Goal: Information Seeking & Learning: Check status

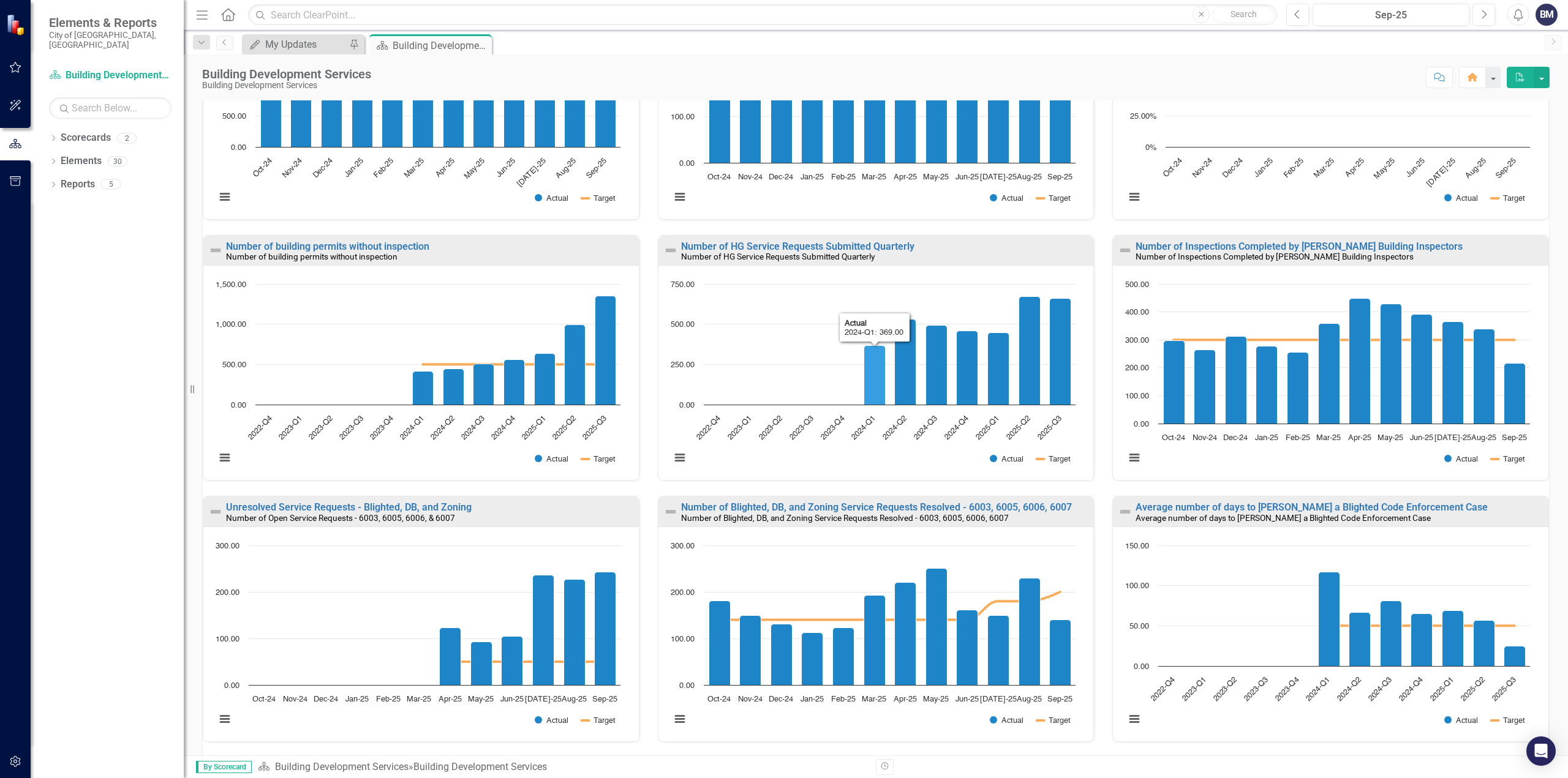
scroll to position [275, 0]
click at [774, 240] on link "Number of HG Service Requests Submitted Quarterly" at bounding box center [798, 246] width 233 height 11
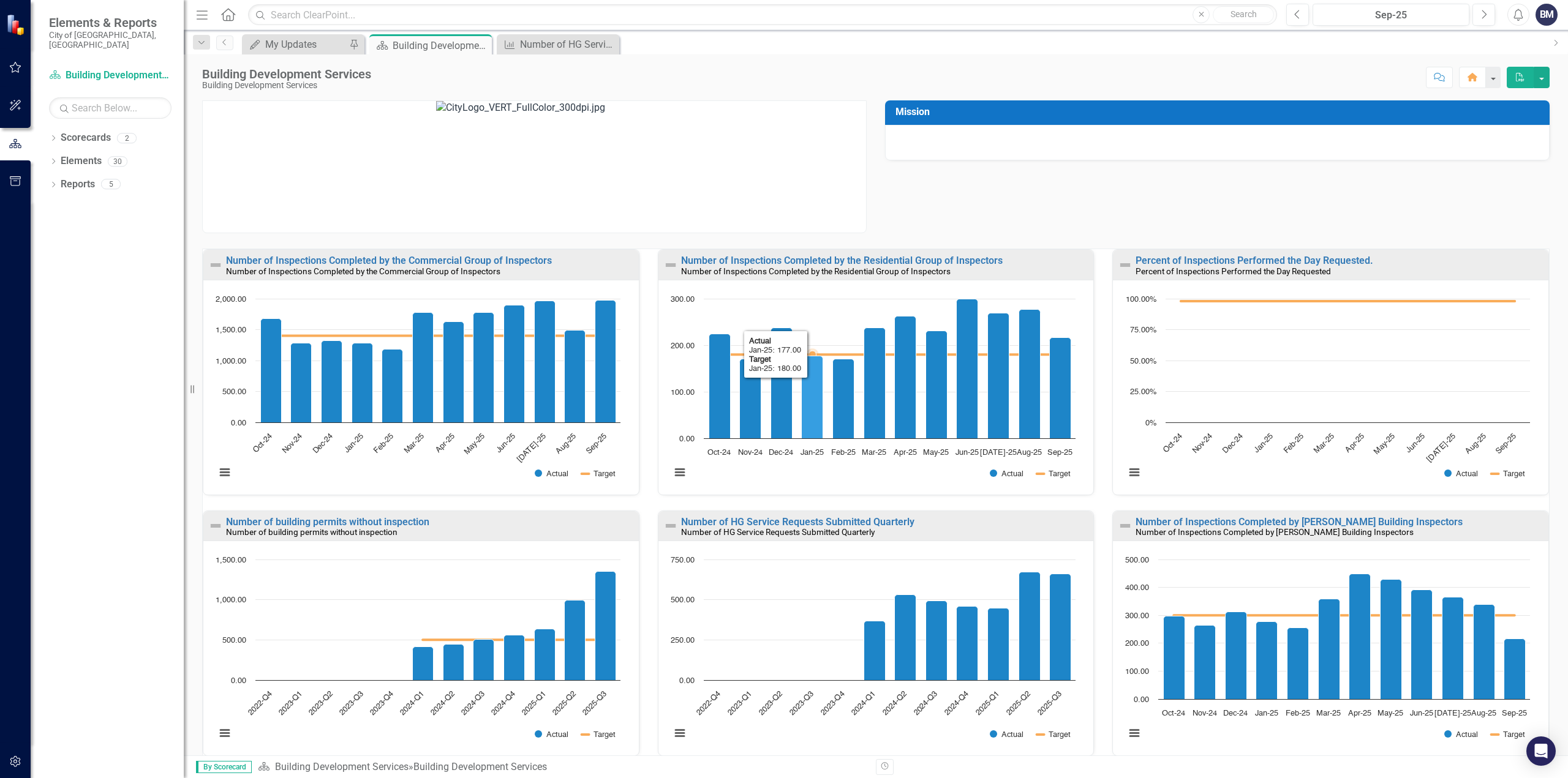
scroll to position [1, 0]
click at [868, 499] on div "Number of Inspections Completed by the Residential Group of Inspectors Number o…" at bounding box center [876, 379] width 455 height 261
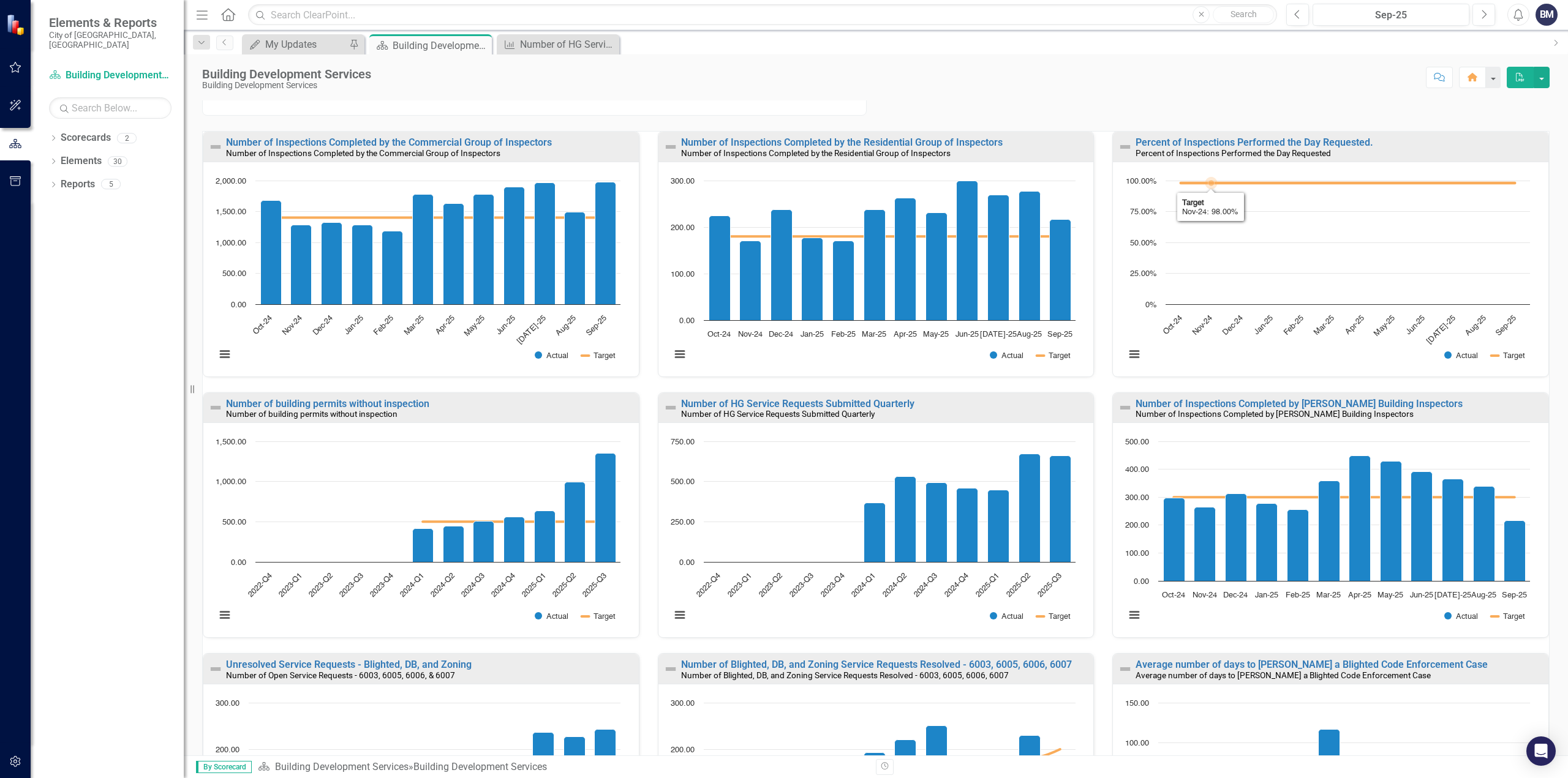
scroll to position [168, 0]
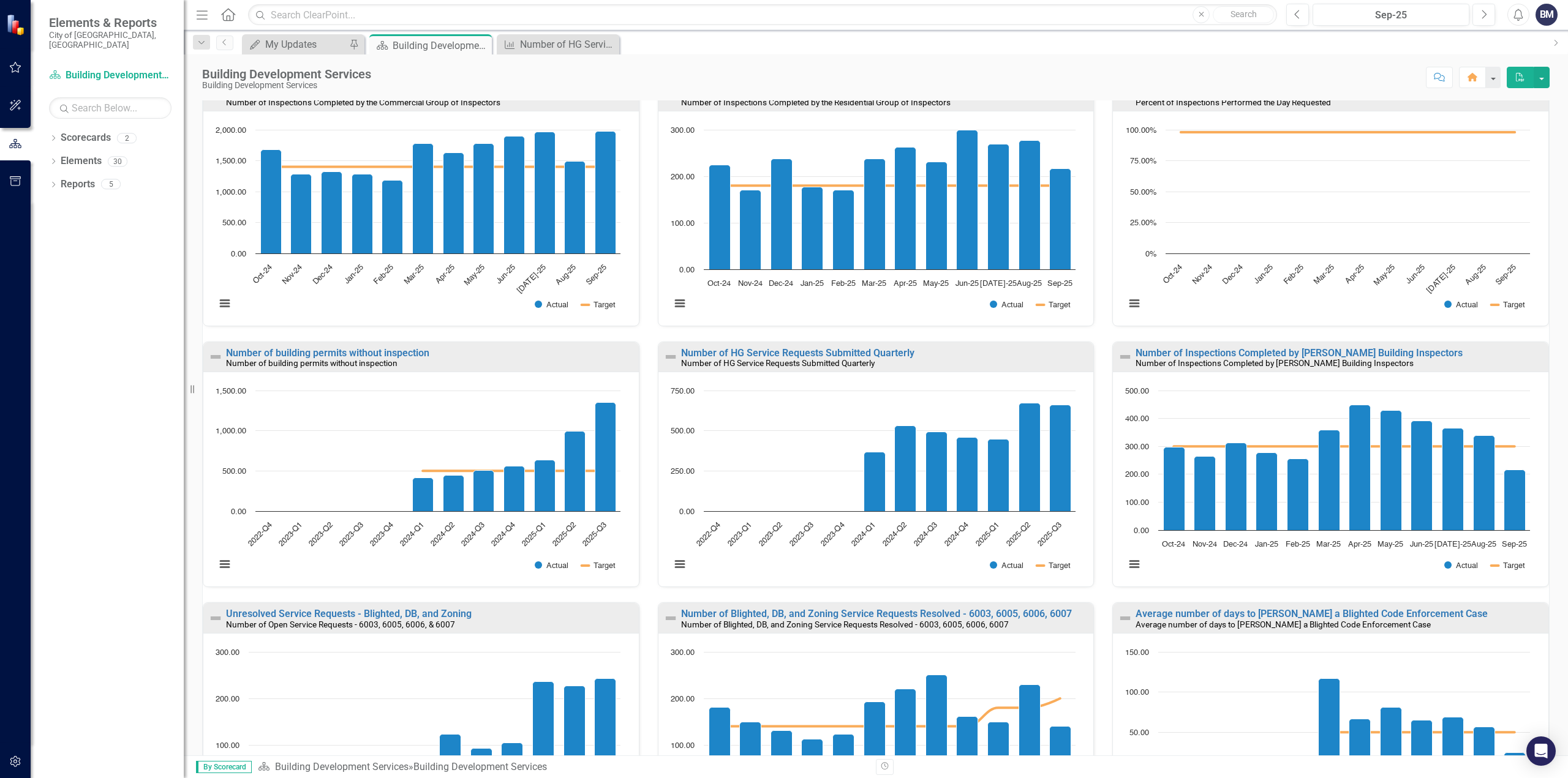
click at [950, 592] on div "Number of HG Service Requests Submitted Quarterly Number of HG Service Requests…" at bounding box center [876, 472] width 455 height 261
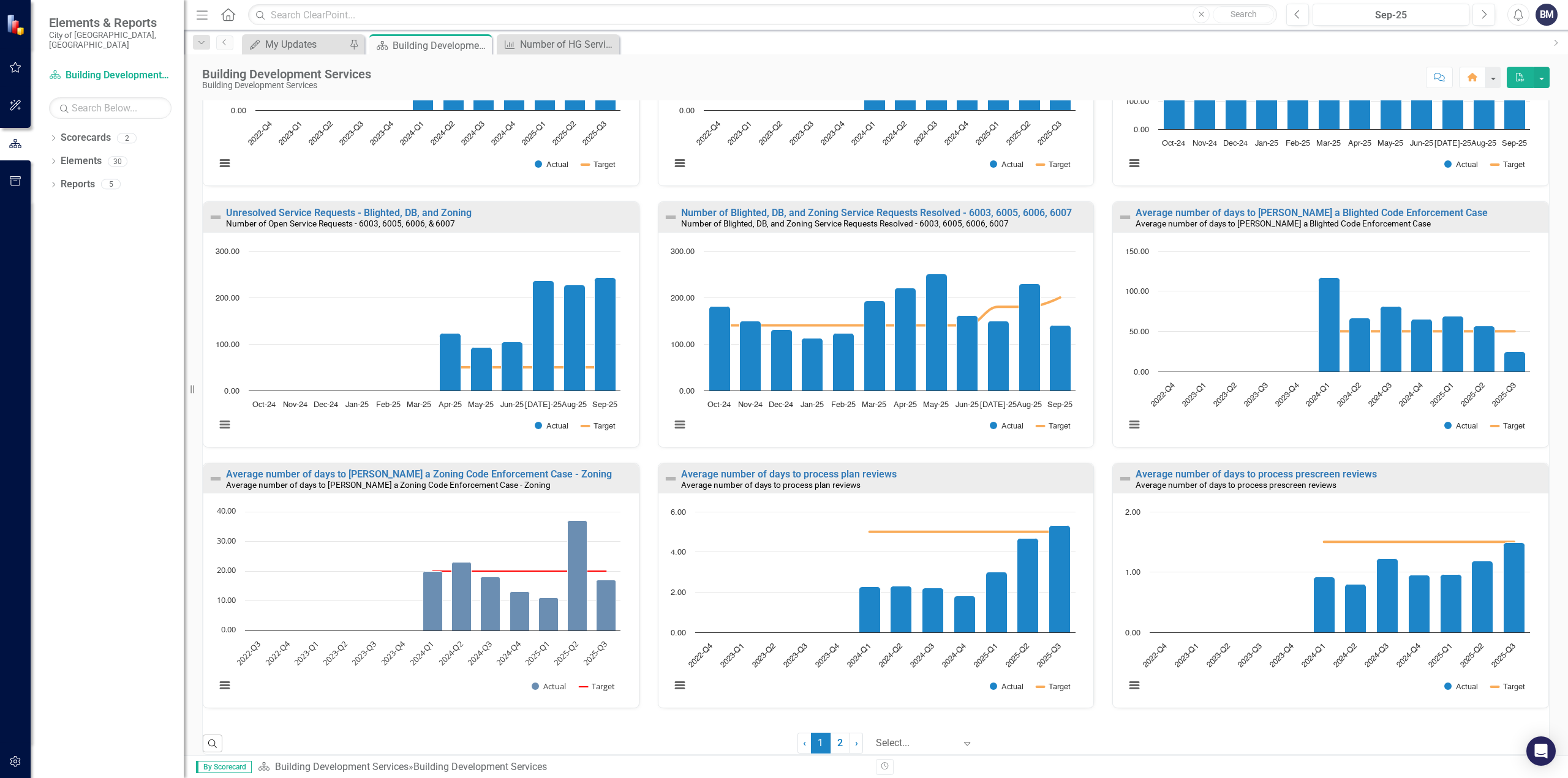
scroll to position [576, 0]
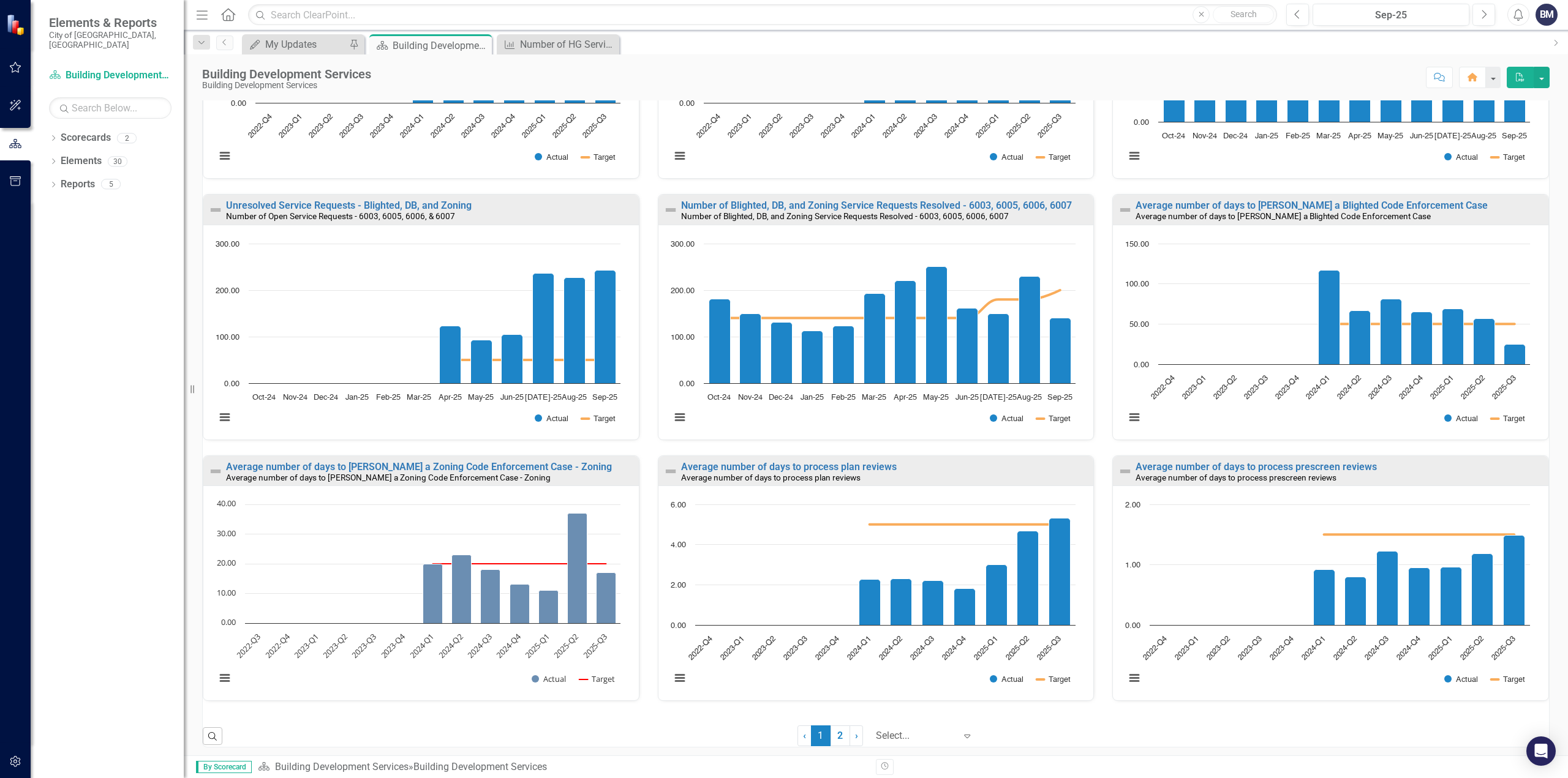
click at [1090, 471] on div "Average number of days to process plan reviews Average number of days to proces…" at bounding box center [876, 586] width 455 height 261
click at [831, 731] on link "2" at bounding box center [840, 736] width 20 height 21
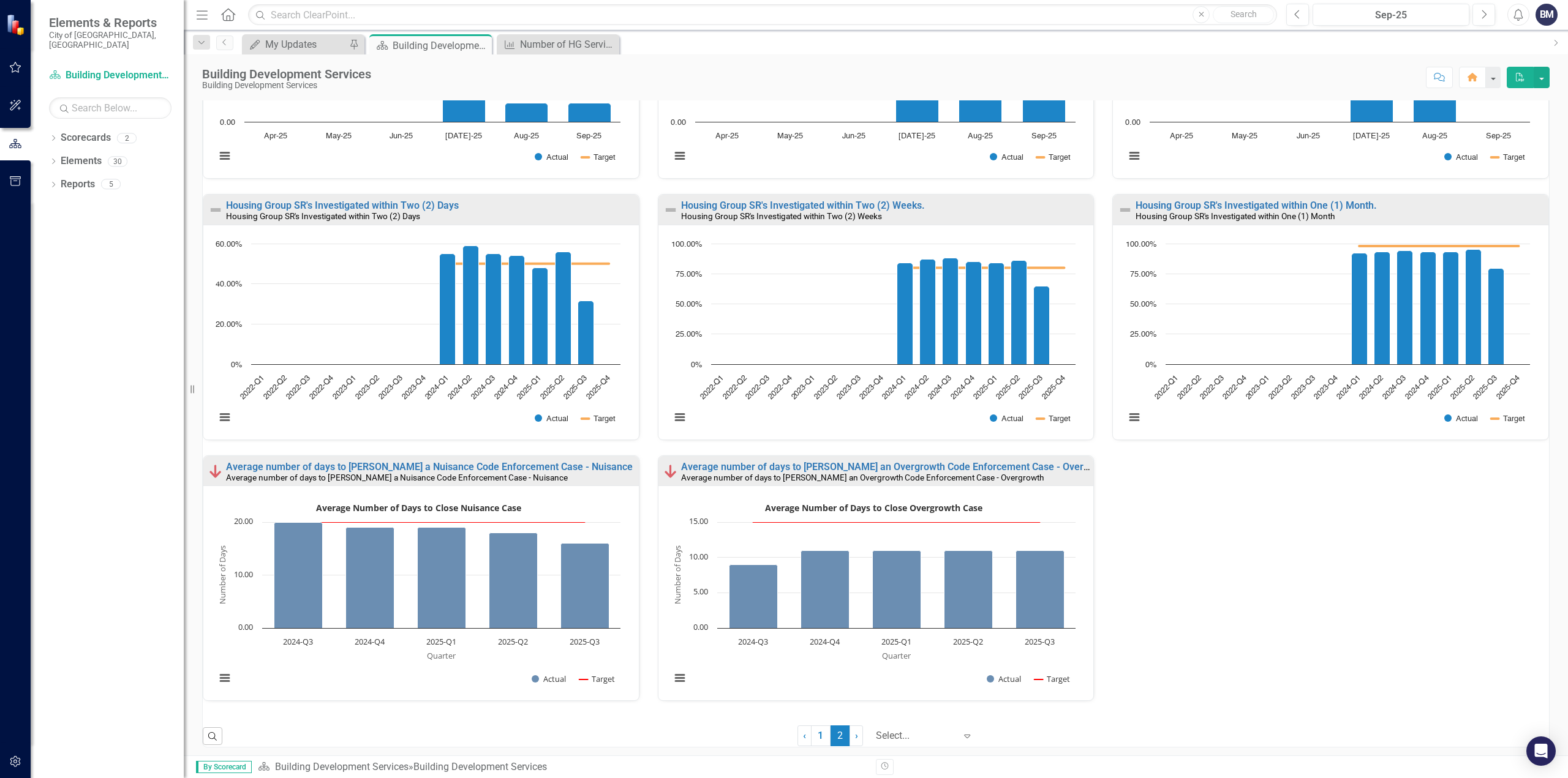
scroll to position [0, 0]
click at [1095, 551] on div "Average number of days to process permits Average number of days to process per…" at bounding box center [875, 195] width 1364 height 1044
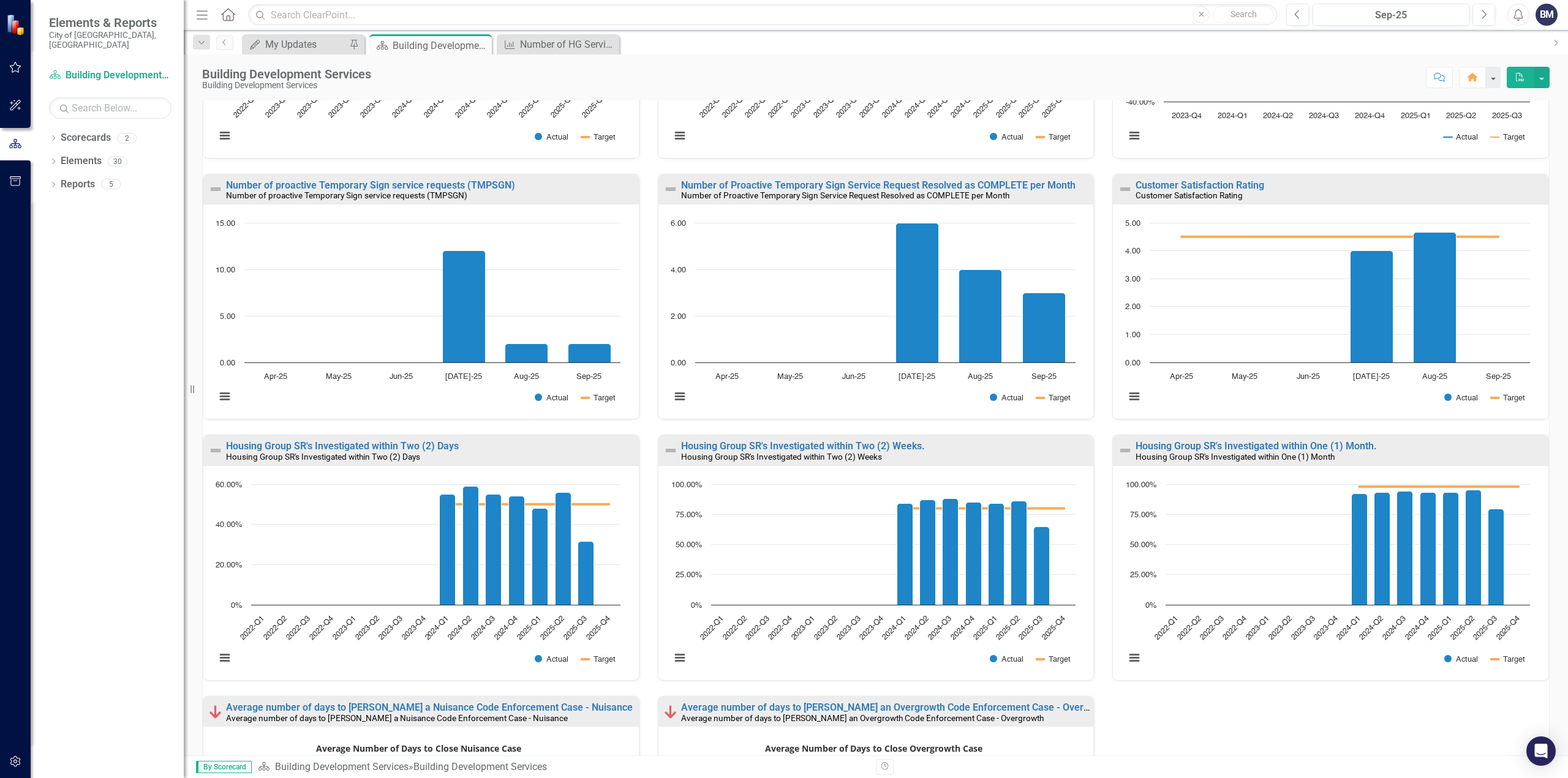
scroll to position [1, 0]
click at [1201, 699] on div "Average number of days to process permits Average number of days to process per…" at bounding box center [875, 434] width 1364 height 1044
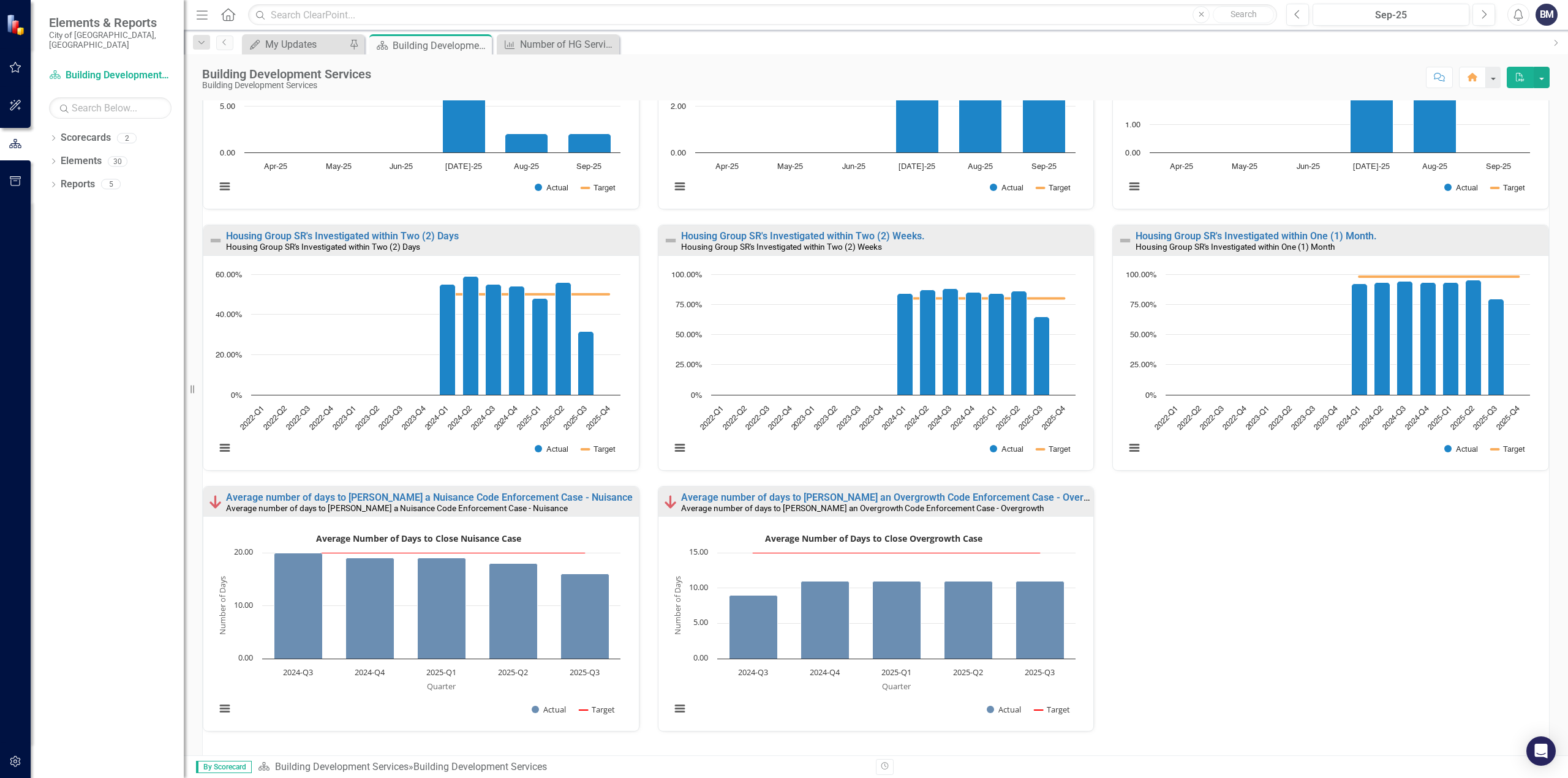
scroll to position [576, 0]
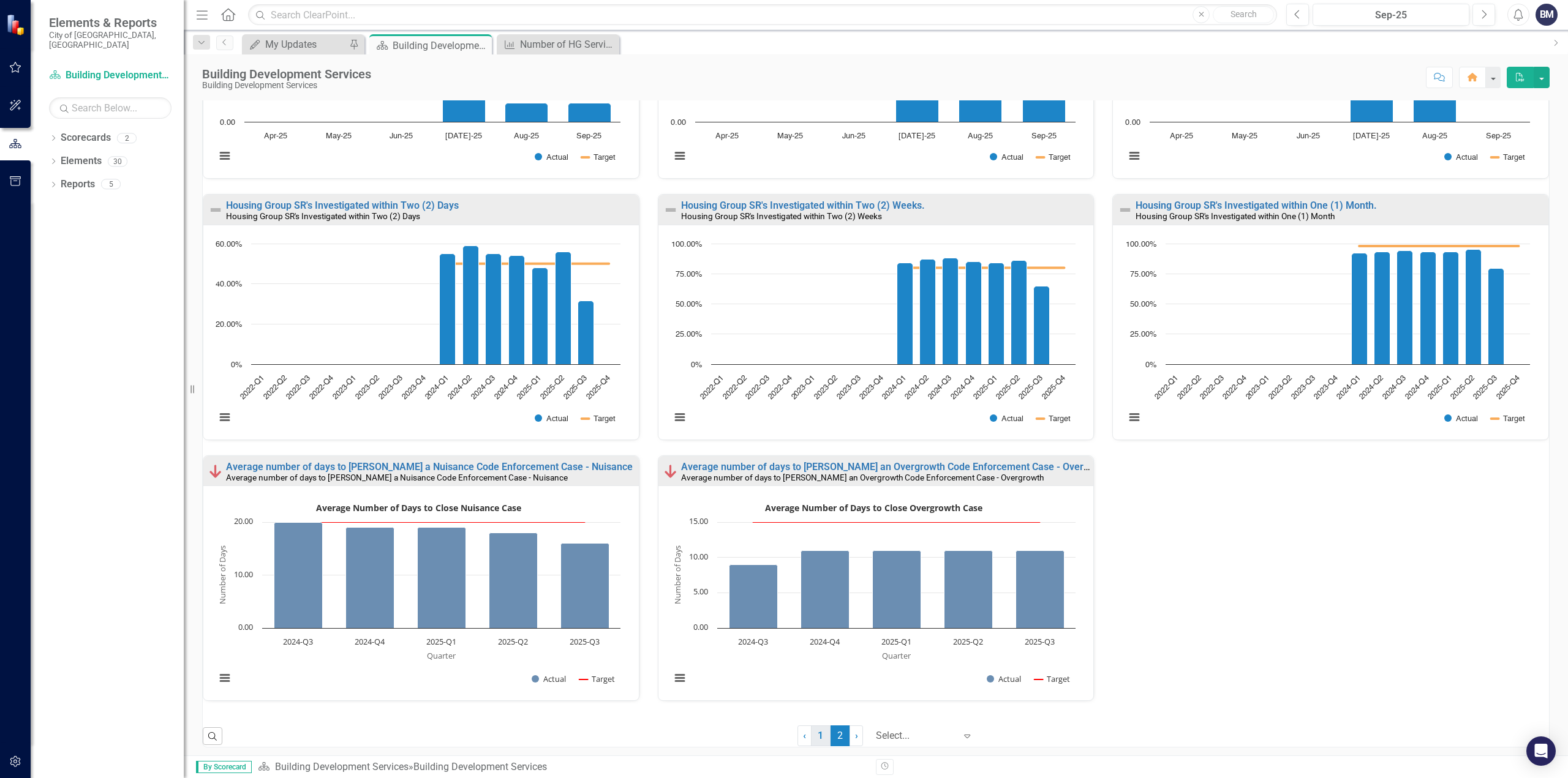
click at [814, 731] on link "1" at bounding box center [821, 736] width 20 height 21
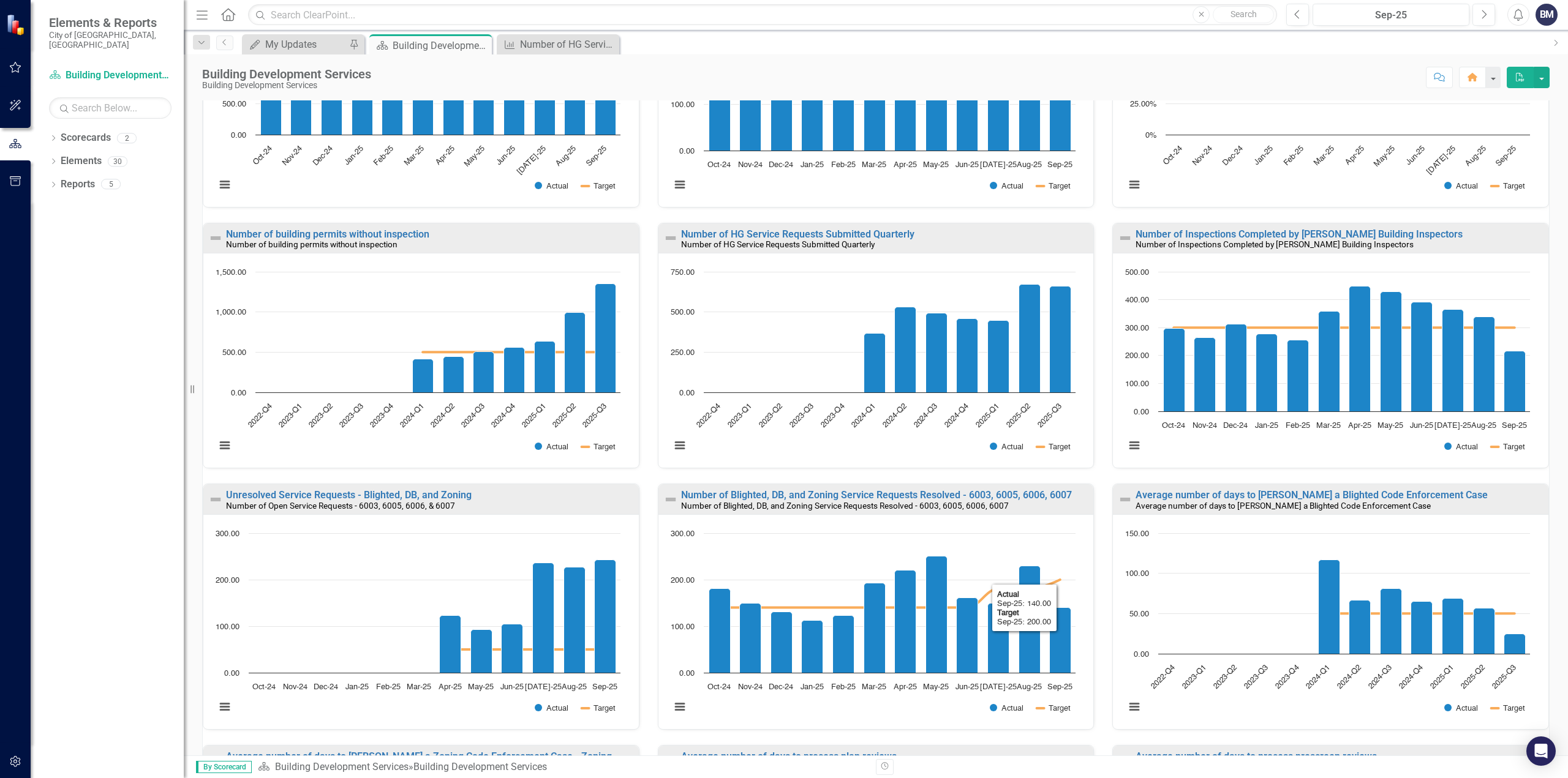
scroll to position [286, 0]
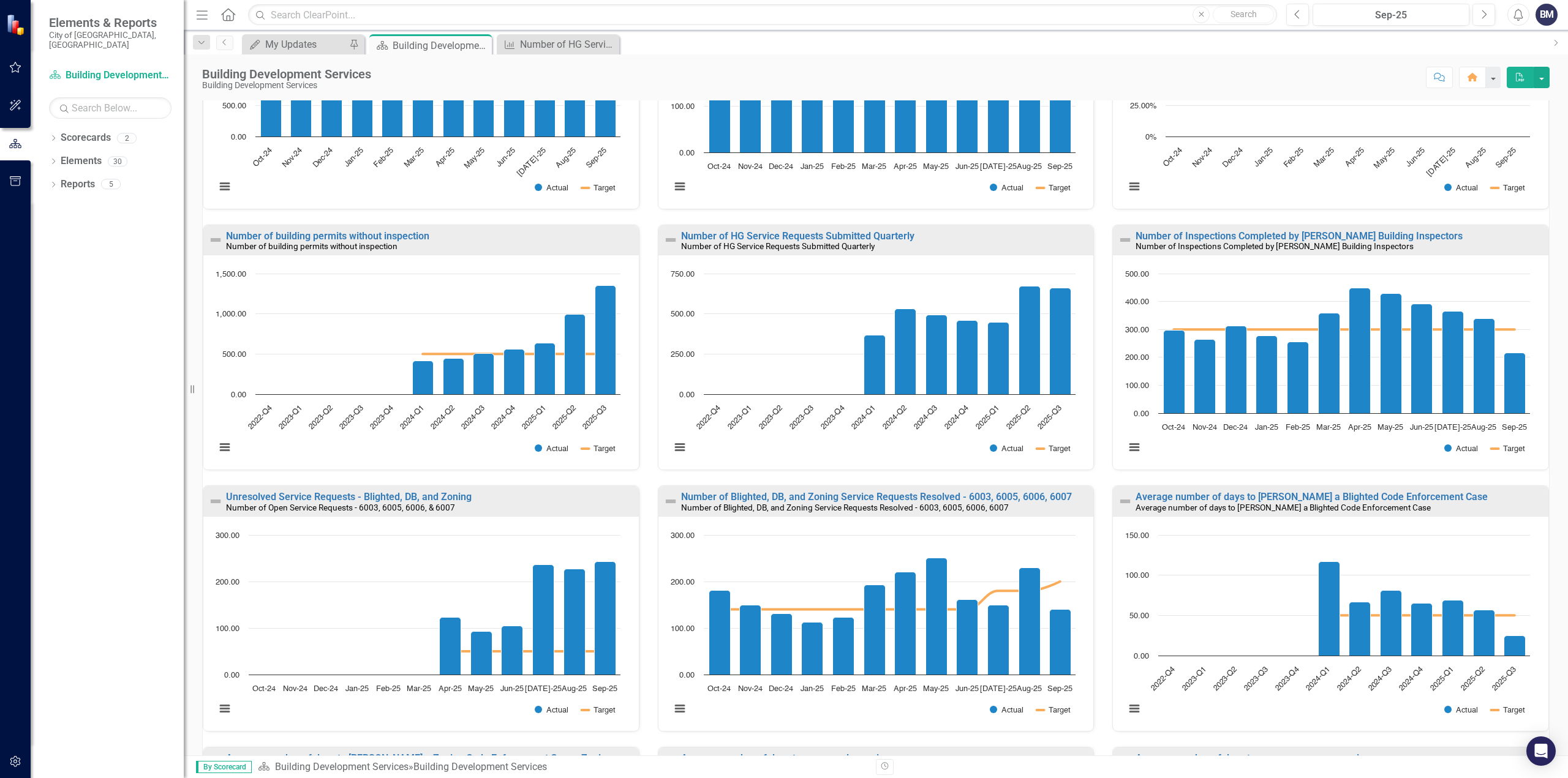
drag, startPoint x: 916, startPoint y: 245, endPoint x: 865, endPoint y: 478, distance: 238.5
click at [865, 478] on div "Number of HG Service Requests Submitted Quarterly Number of HG Service Requests…" at bounding box center [876, 355] width 455 height 261
click at [844, 234] on link "Number of HG Service Requests Submitted Quarterly" at bounding box center [798, 236] width 233 height 11
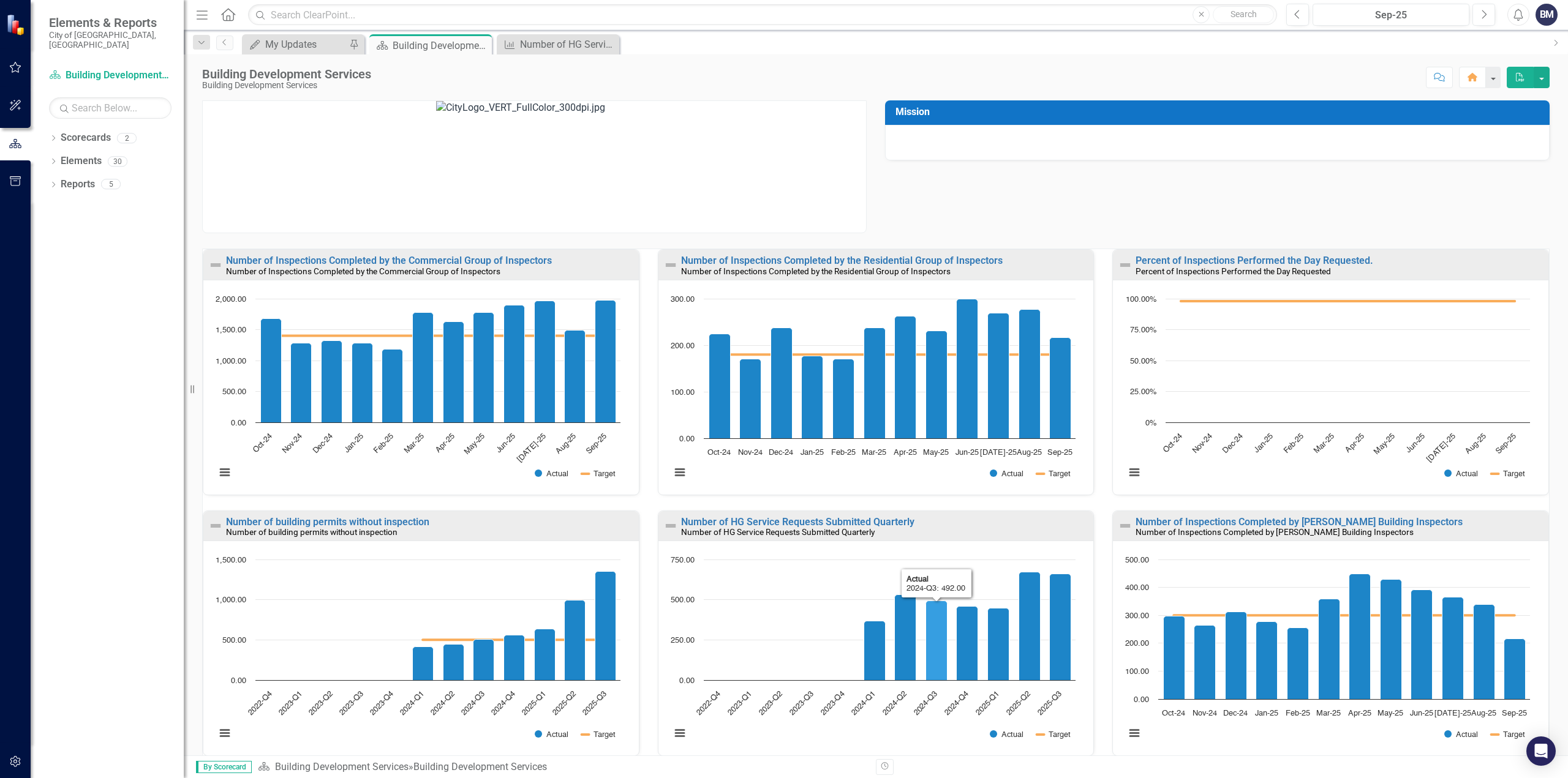
scroll to position [1, 0]
click at [1087, 555] on div "Number of HG Service Requests Submitted Quarterly Number of HG Service Requests…" at bounding box center [876, 641] width 455 height 261
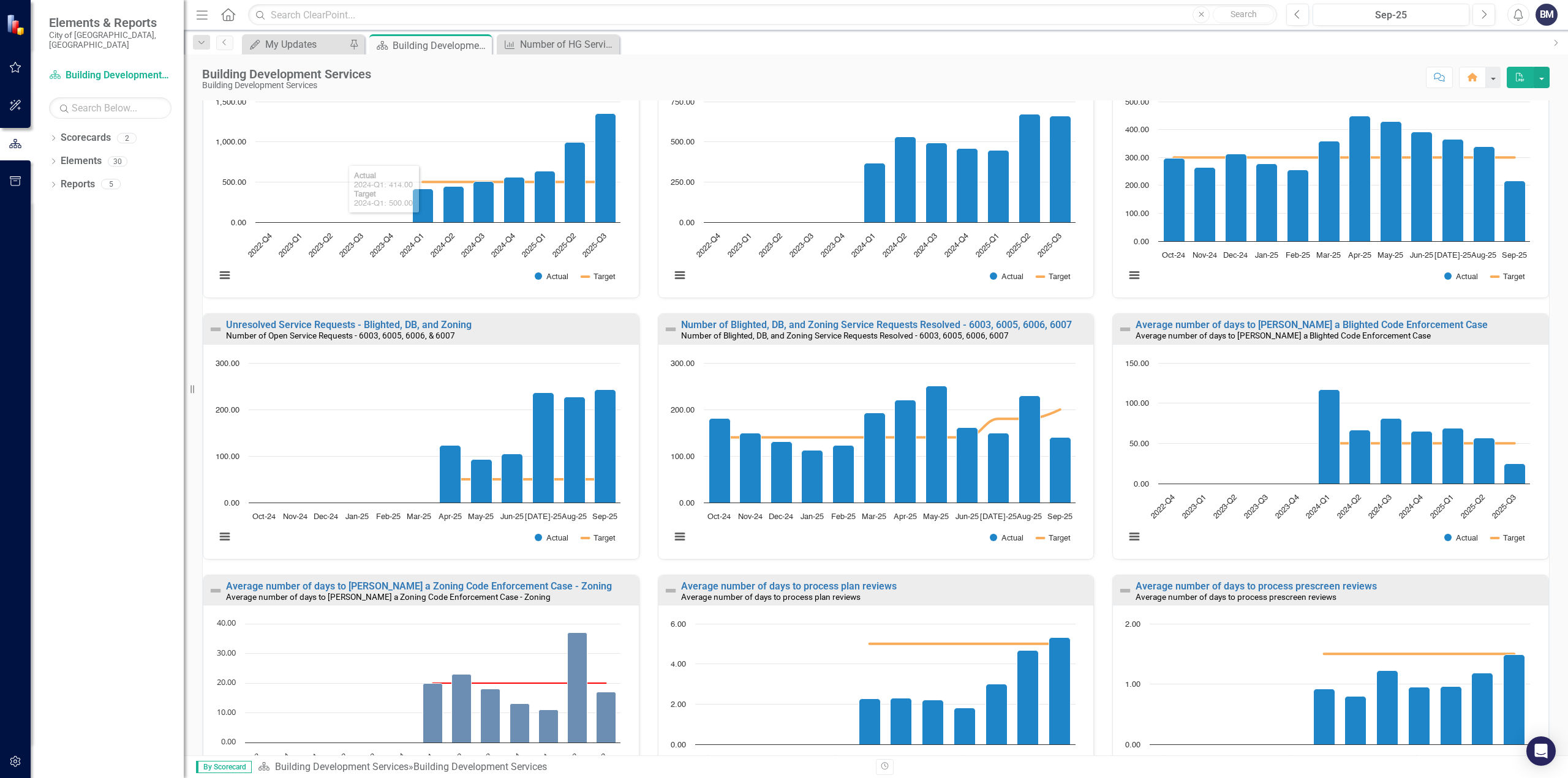
scroll to position [454, 0]
